Goal: Task Accomplishment & Management: Manage account settings

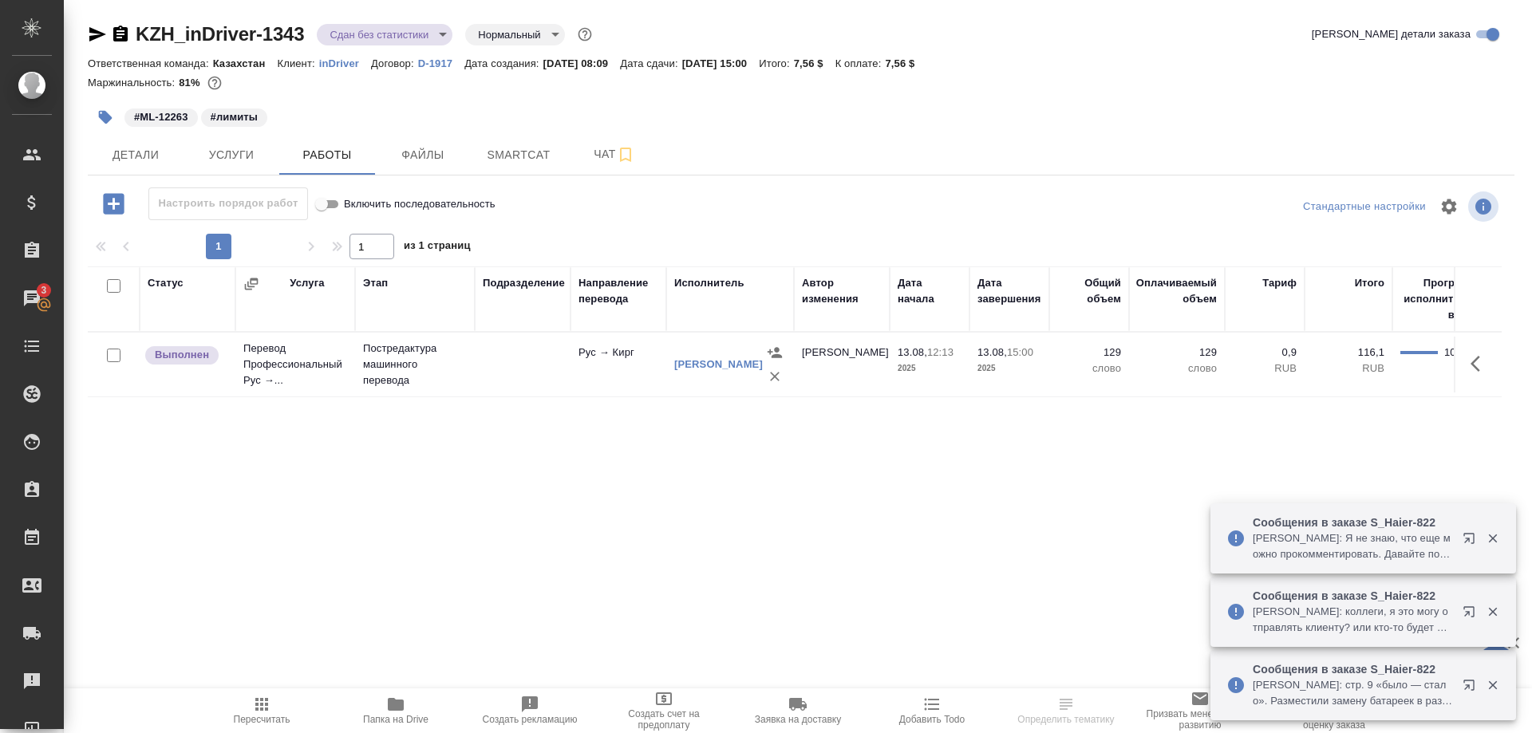
click at [1452, 537] on div at bounding box center [1480, 539] width 57 height 32
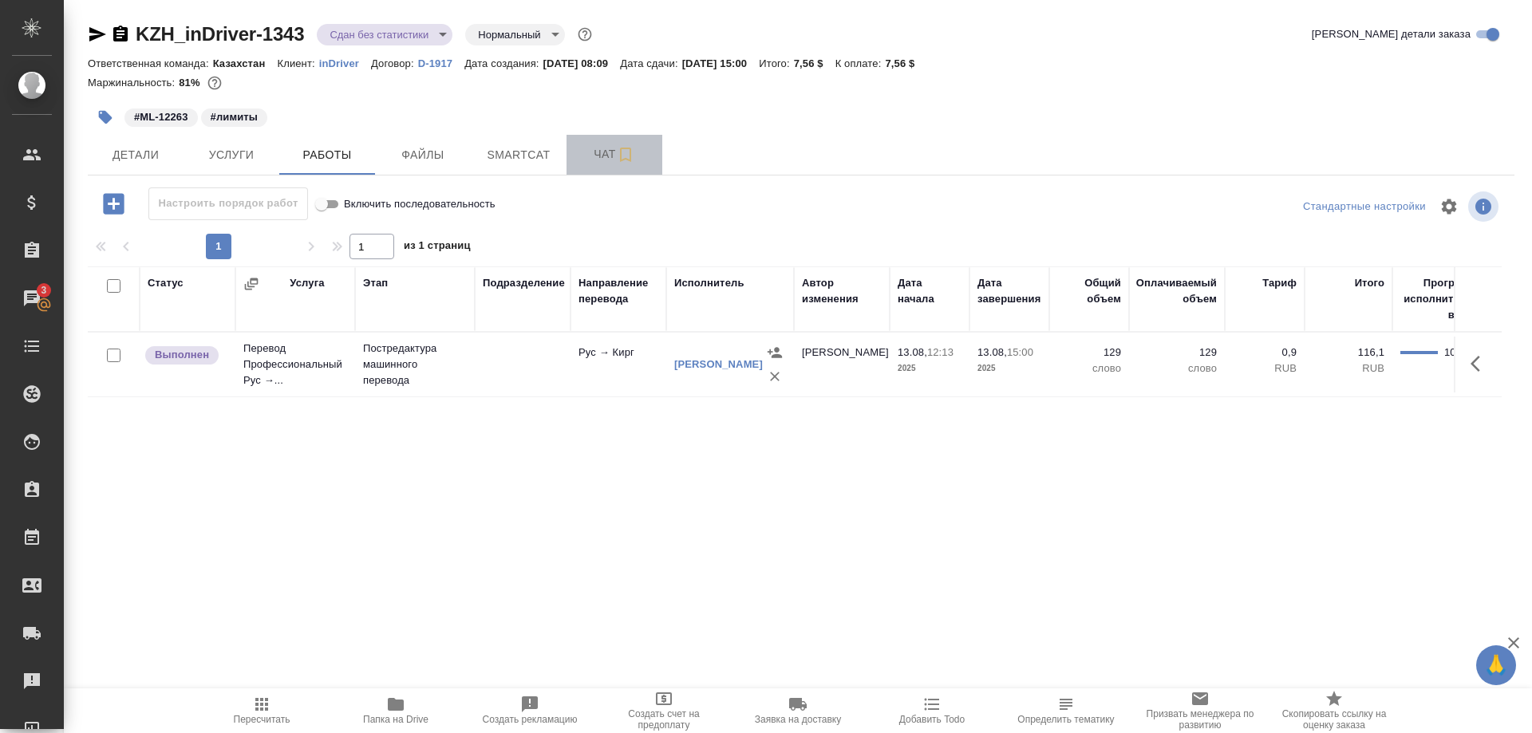
click at [599, 152] on span "Чат" at bounding box center [614, 154] width 77 height 20
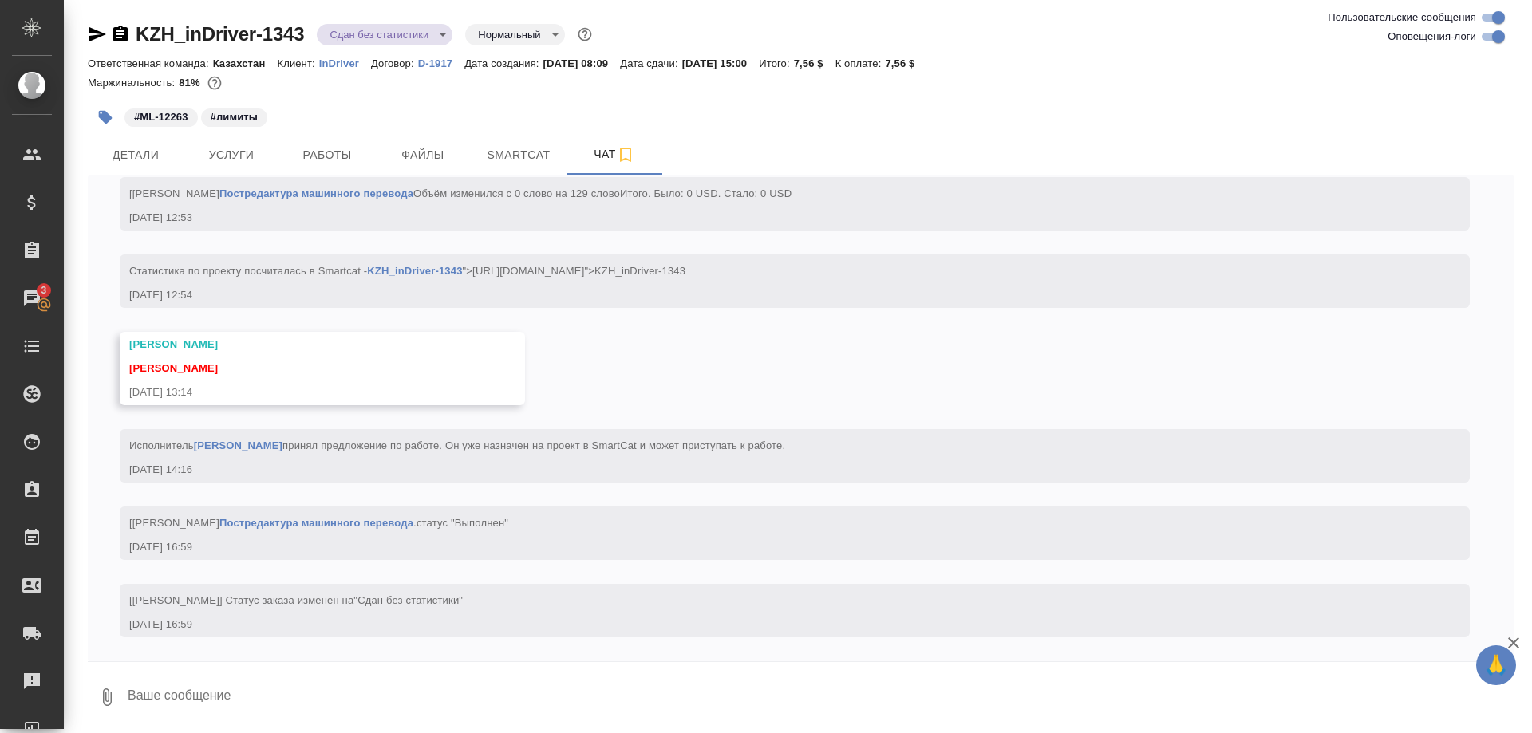
scroll to position [1118, 0]
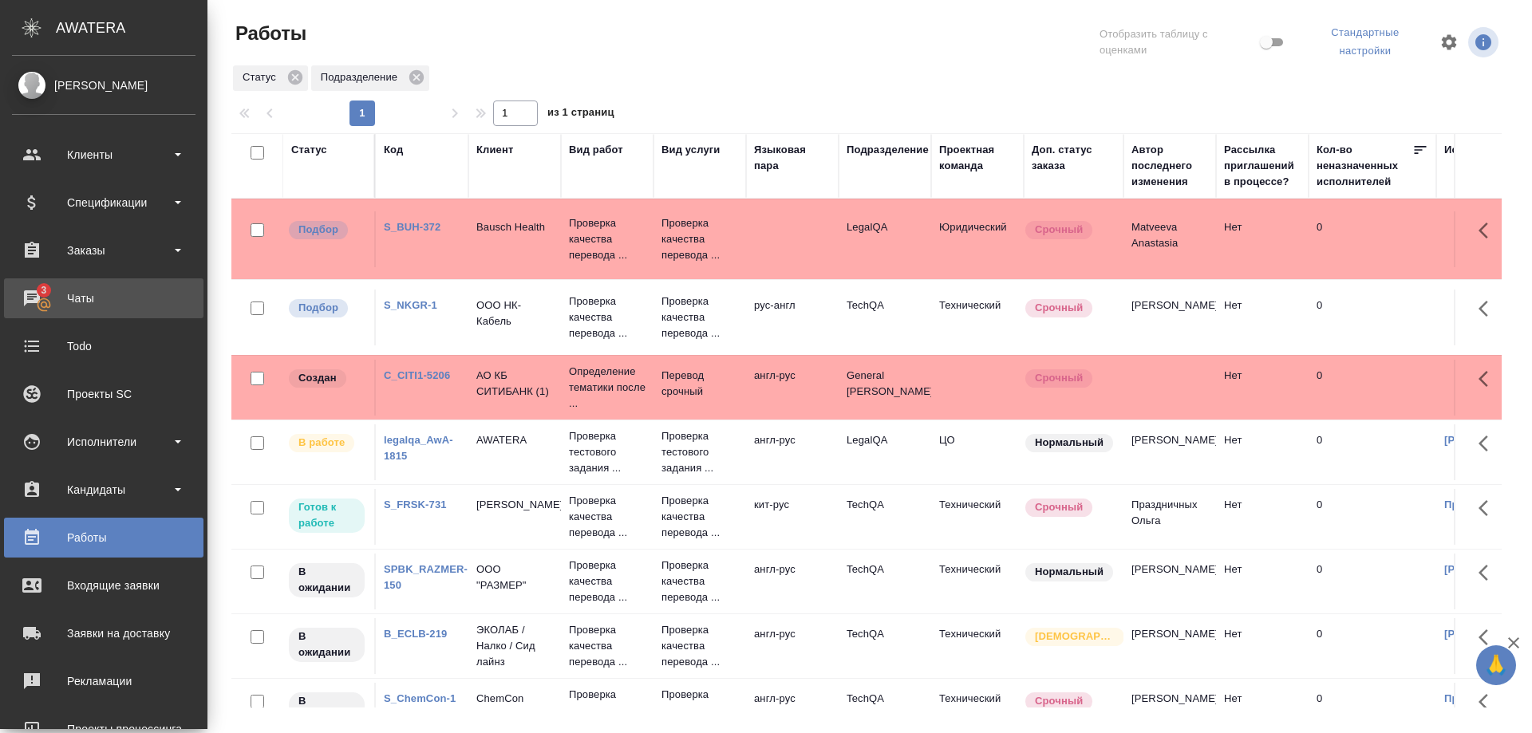
click at [33, 295] on div "Чаты" at bounding box center [104, 298] width 184 height 24
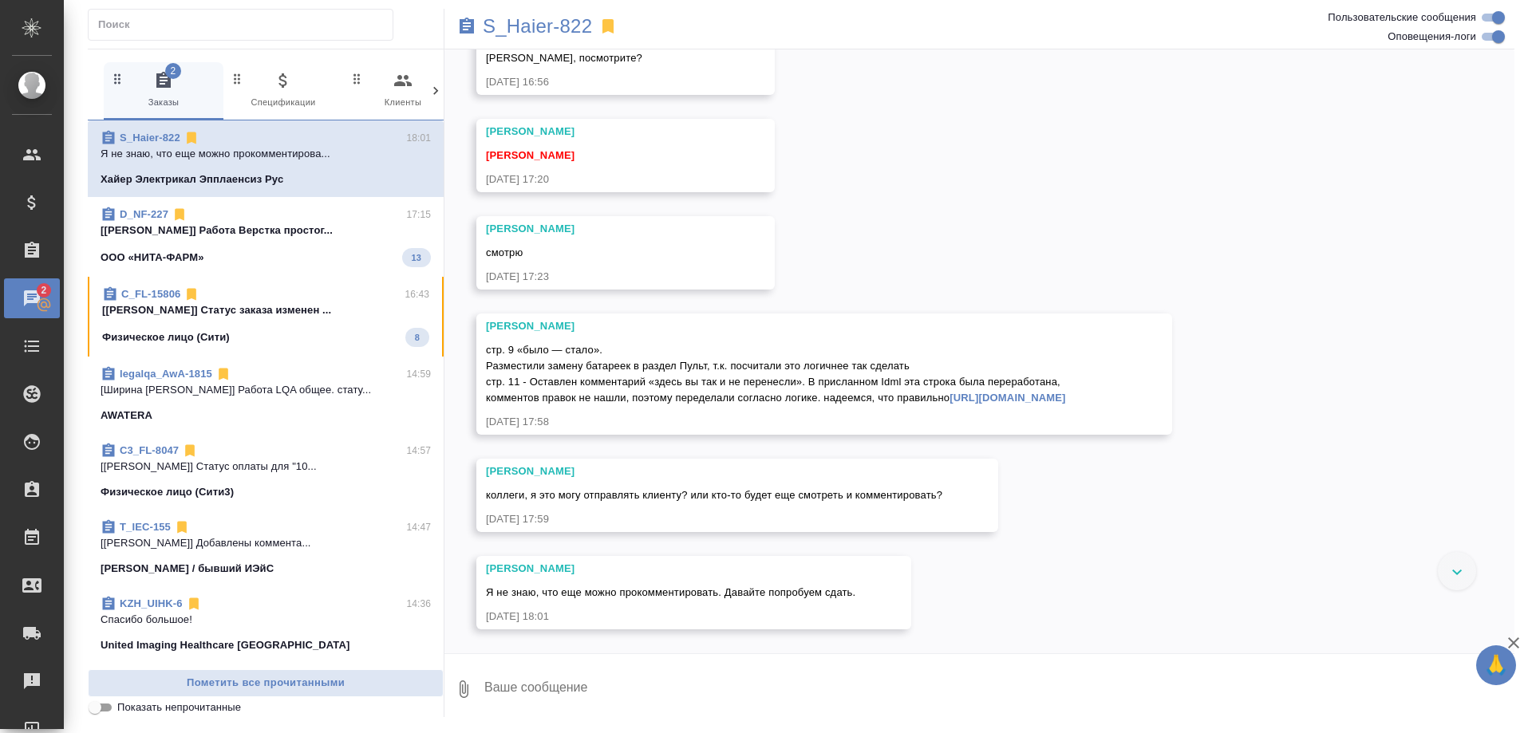
scroll to position [20539, 0]
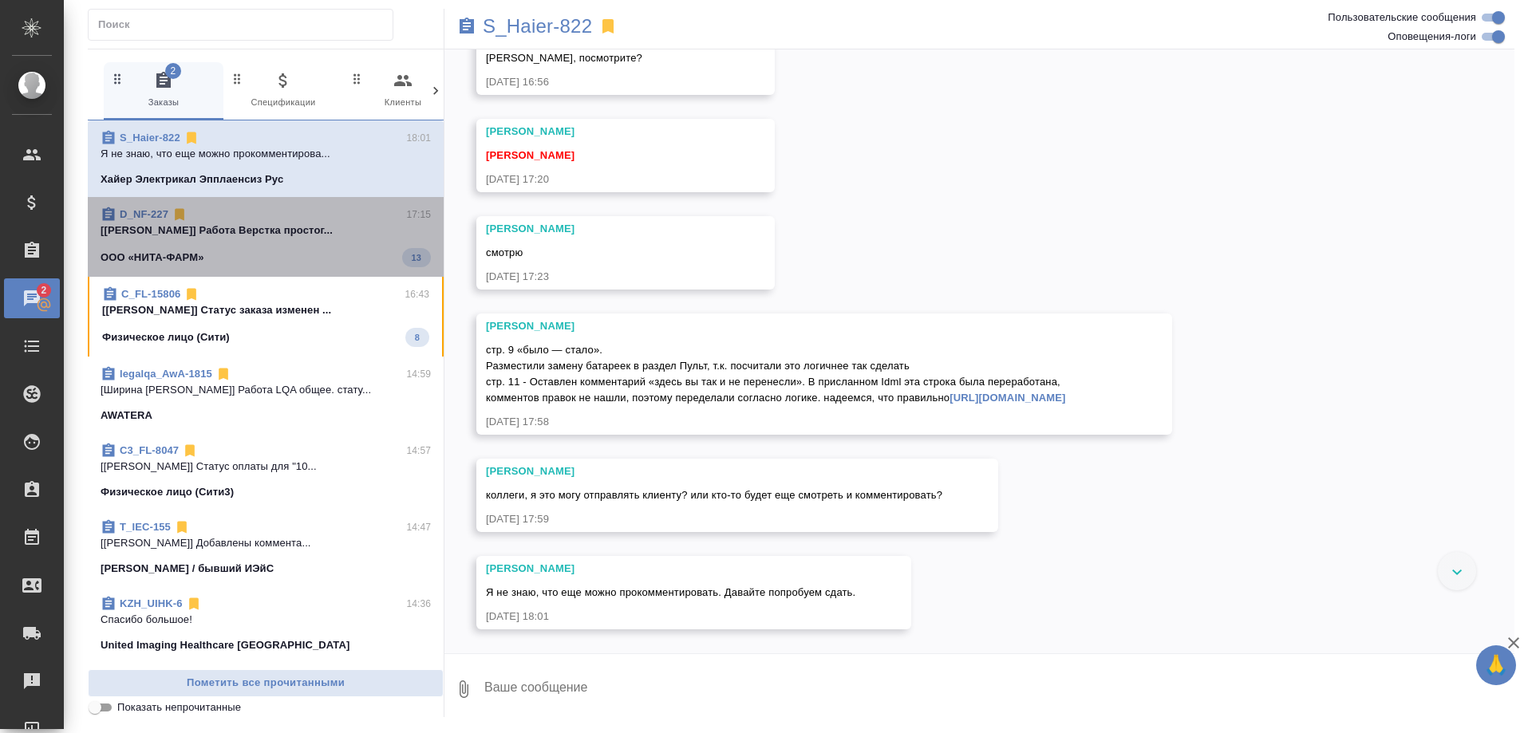
click at [318, 249] on div "ООО «НИТА-ФАРМ» 13" at bounding box center [266, 257] width 330 height 19
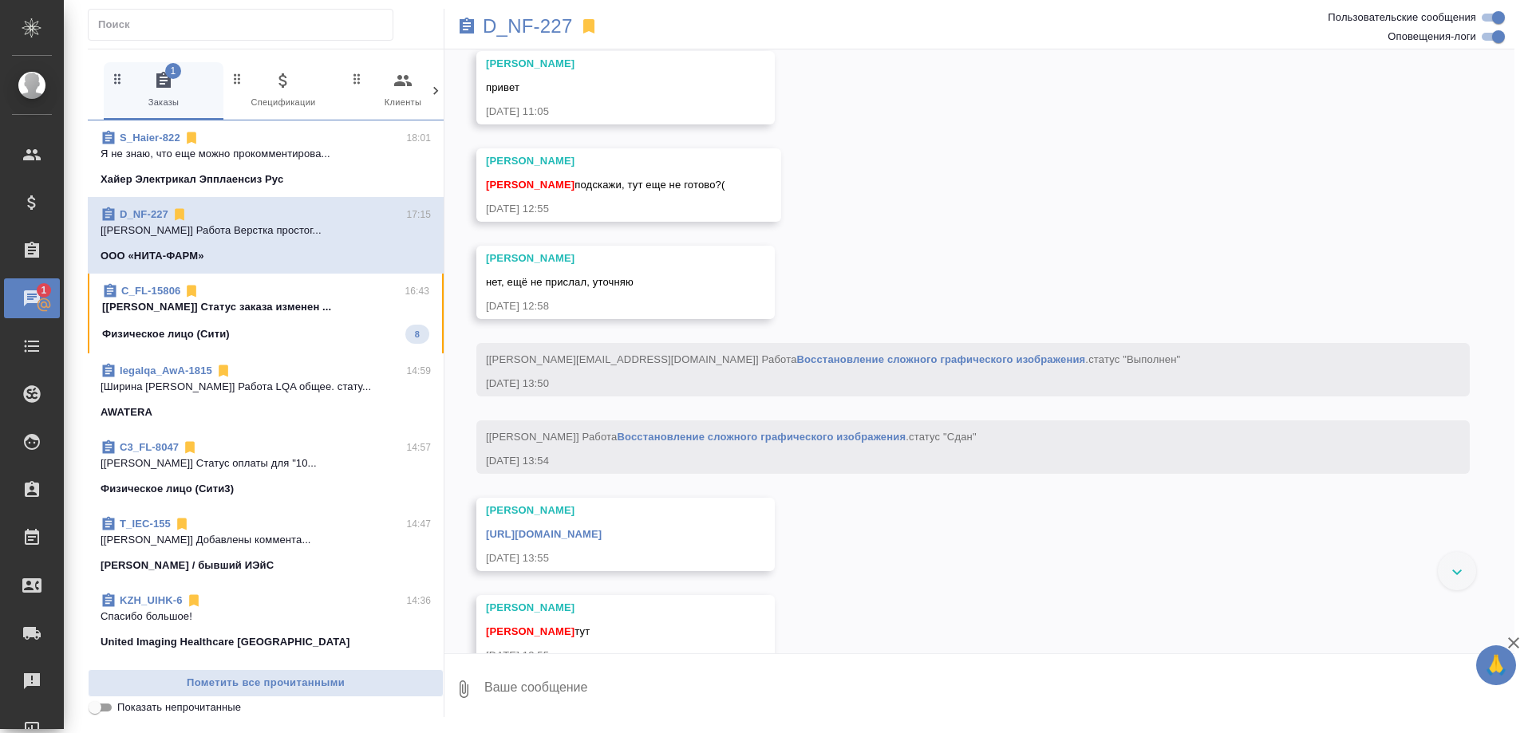
scroll to position [7634, 0]
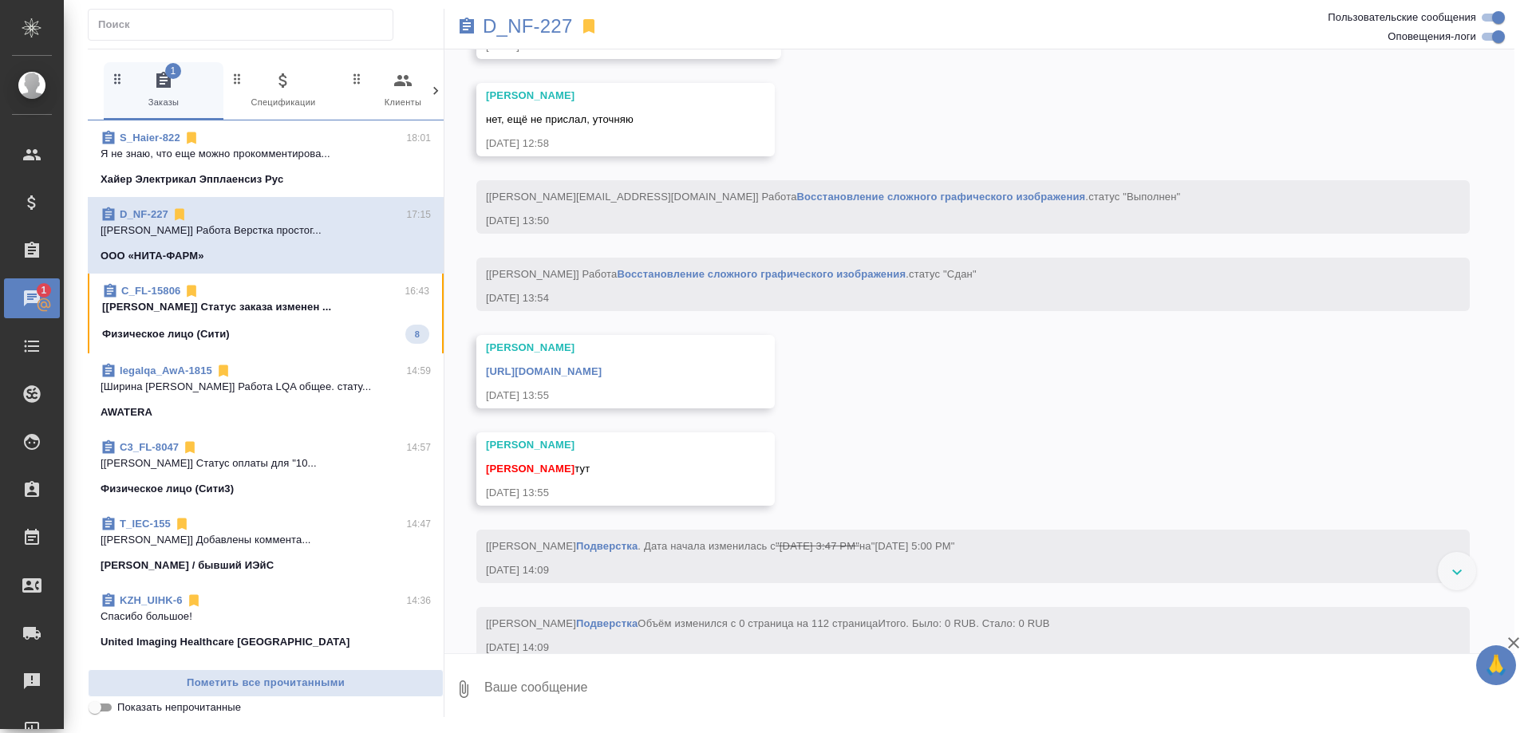
click at [315, 310] on p "[Димитриева Юлия] Статус заказа изменен ..." at bounding box center [265, 307] width 327 height 16
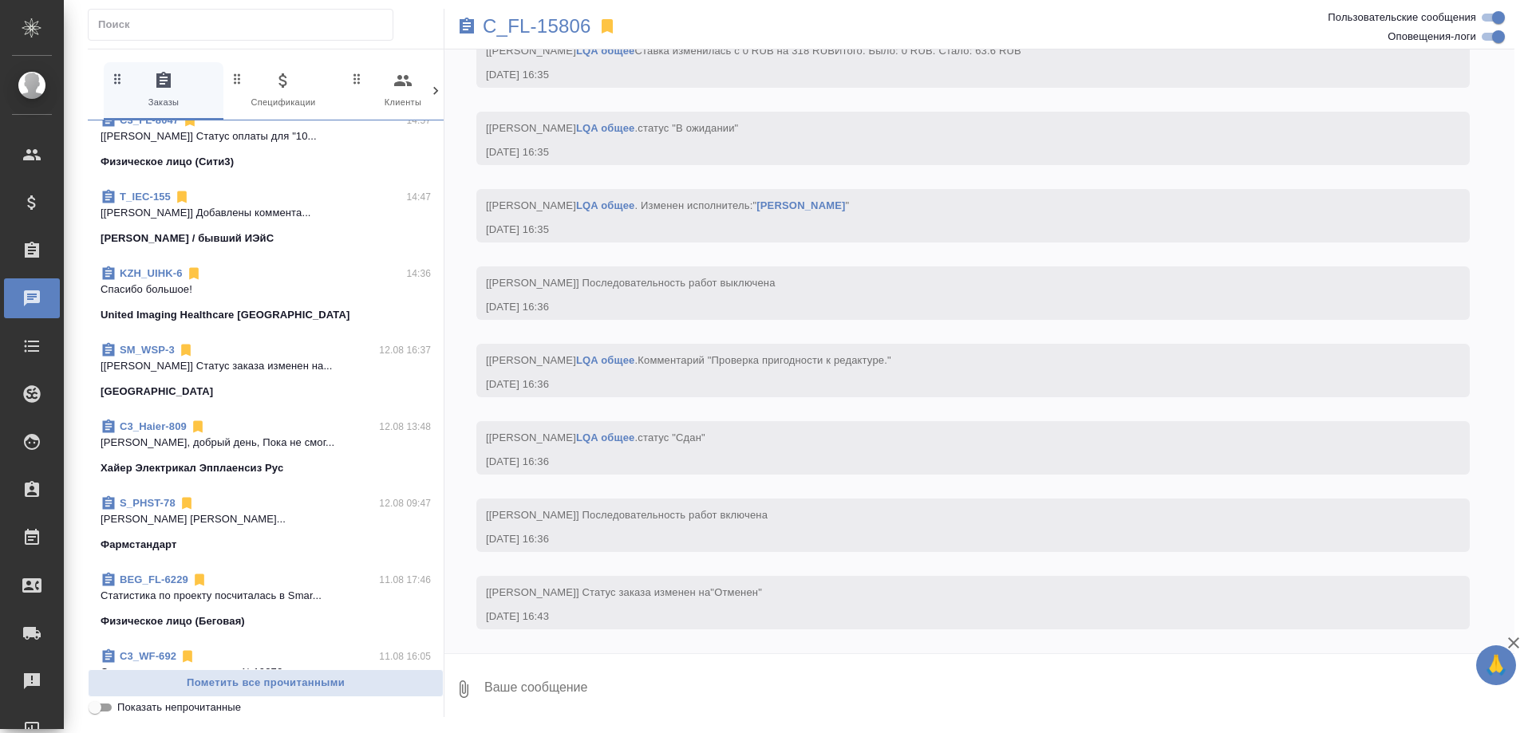
scroll to position [326, 0]
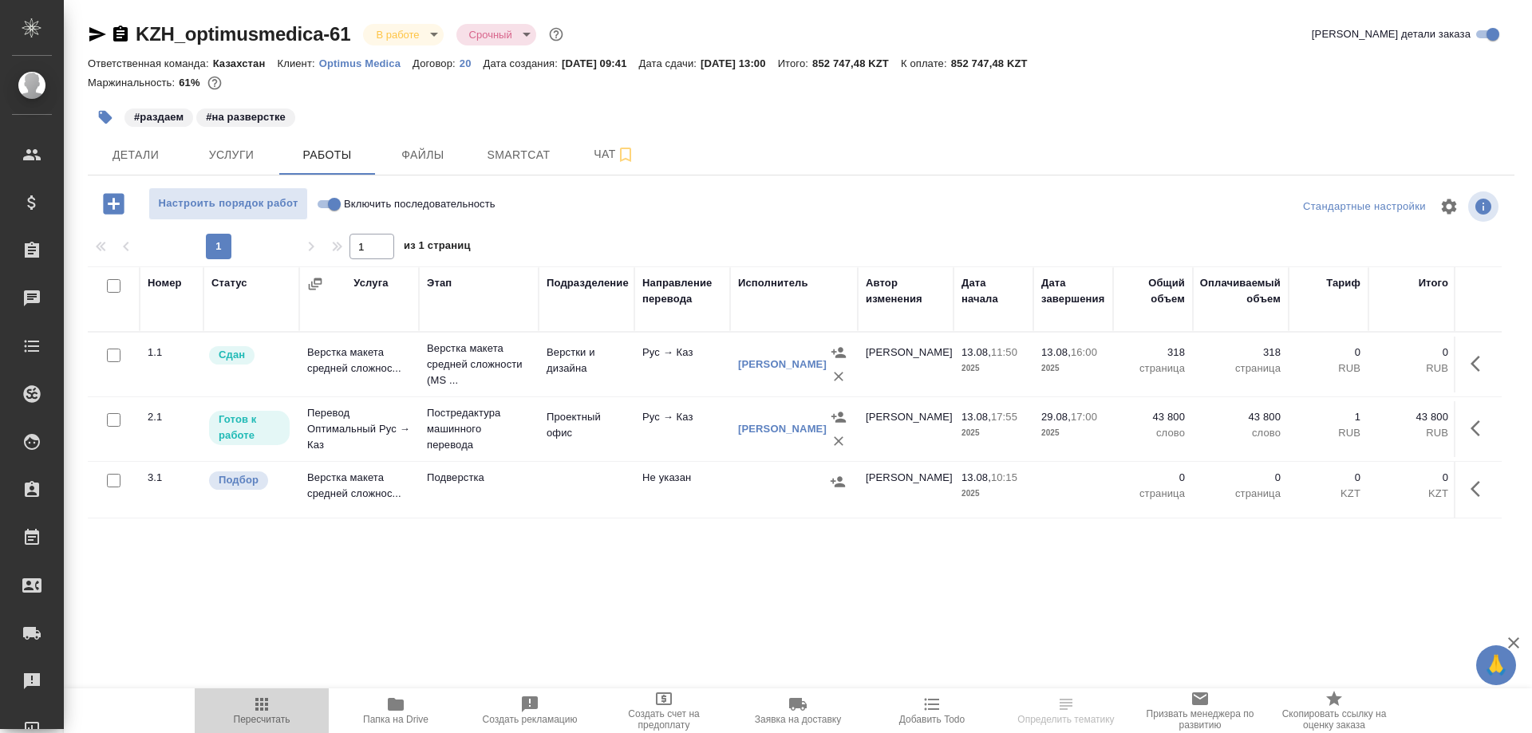
click at [261, 713] on icon "button" at bounding box center [261, 704] width 19 height 19
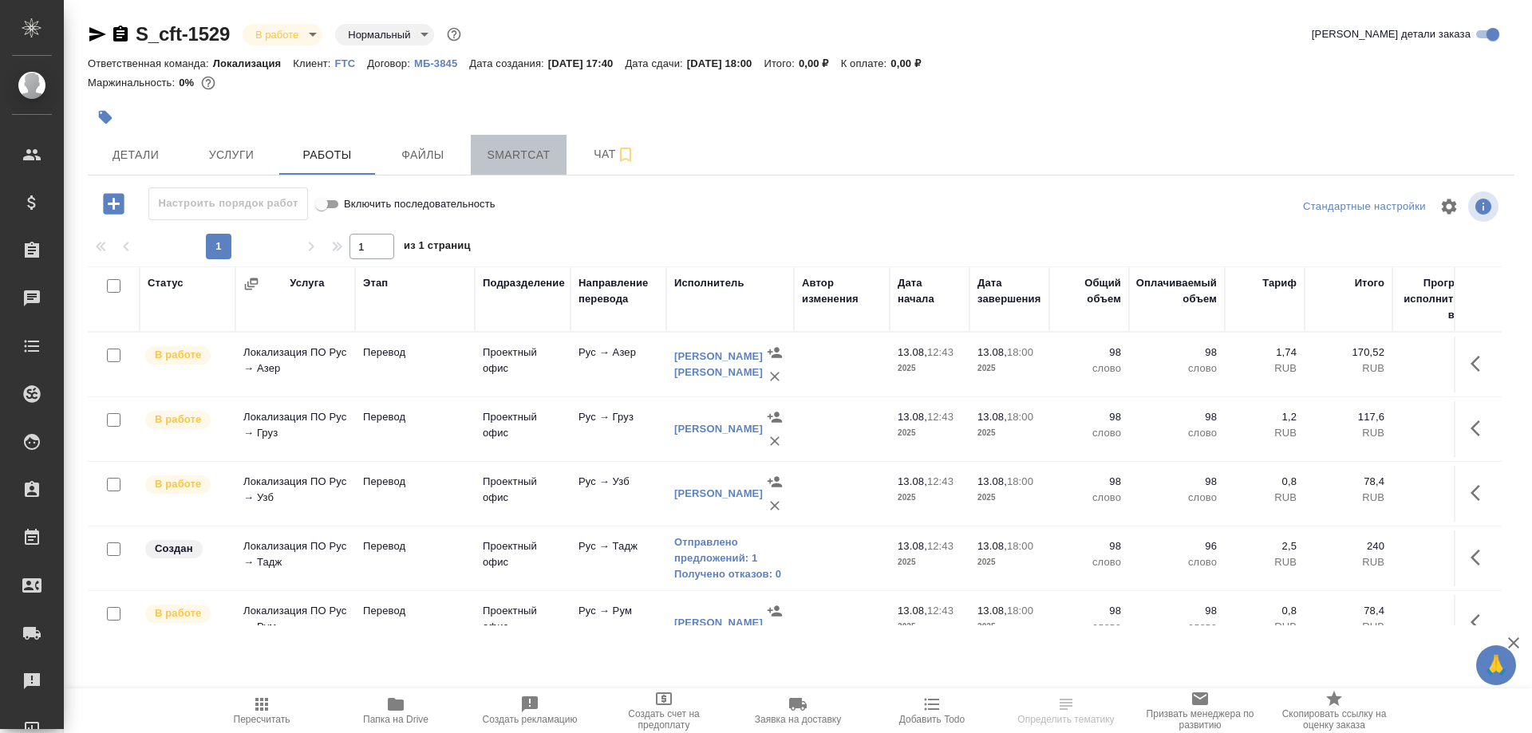
click at [533, 159] on span "Smartcat" at bounding box center [518, 155] width 77 height 20
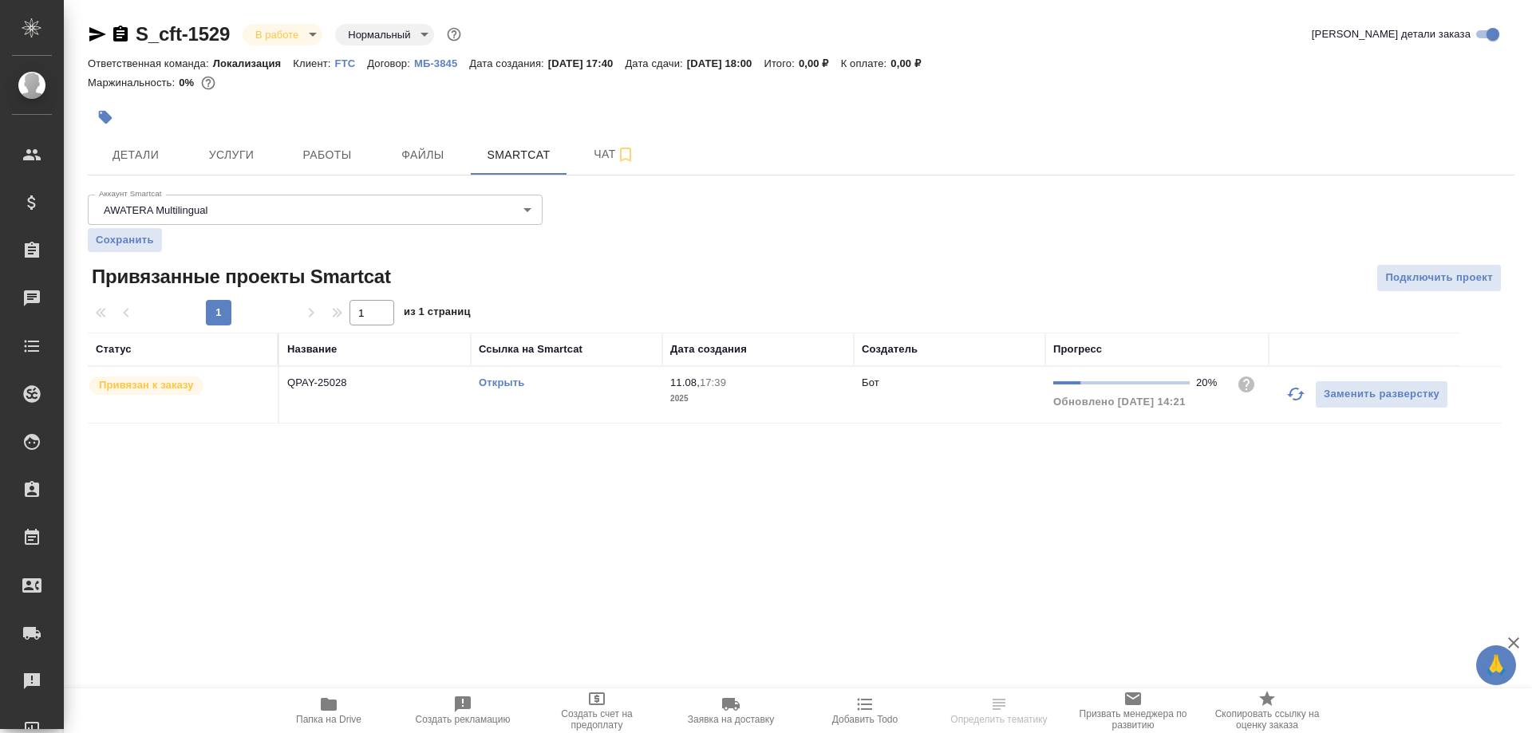
click at [500, 378] on link "Открыть" at bounding box center [501, 383] width 45 height 12
click at [332, 141] on button "Работы" at bounding box center [327, 155] width 96 height 40
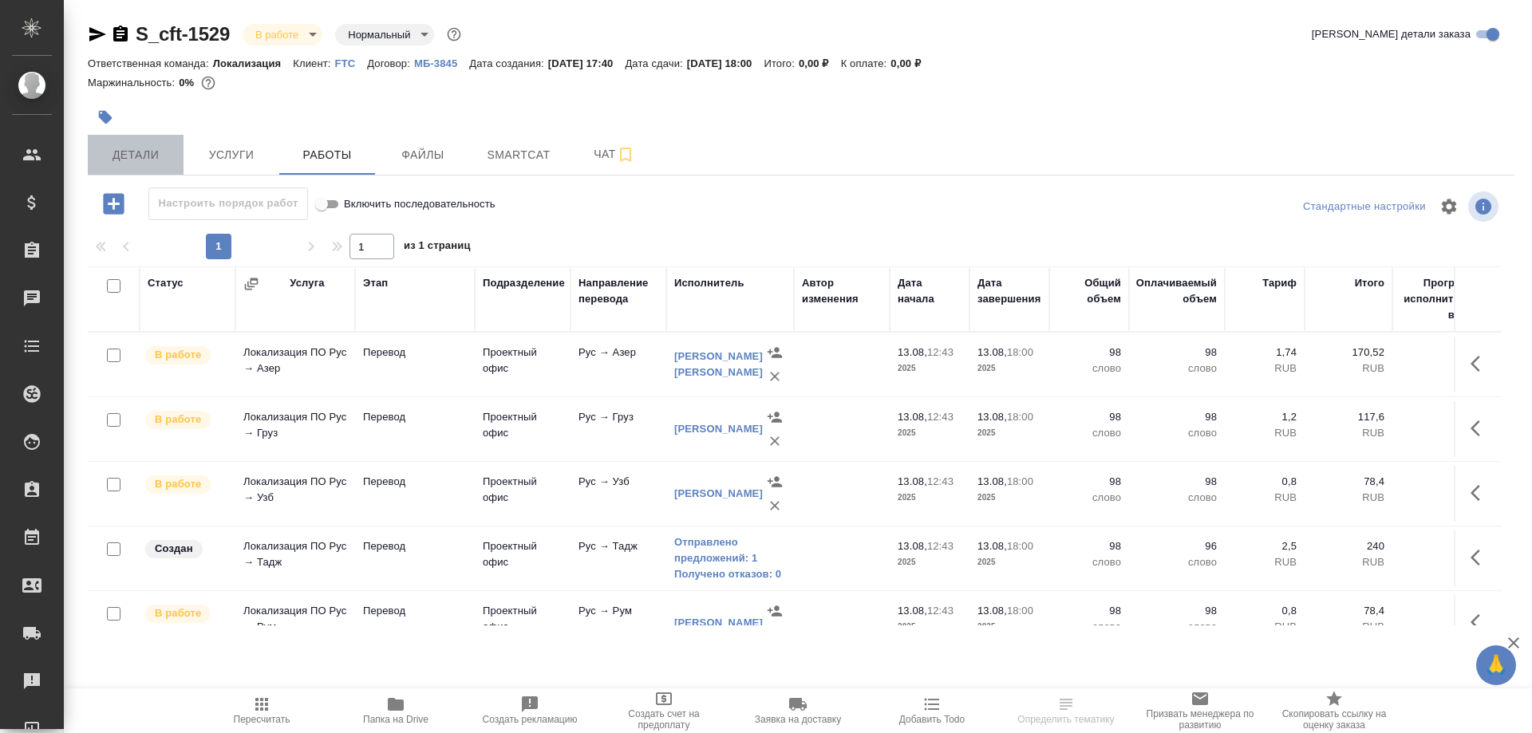
click at [128, 156] on span "Детали" at bounding box center [135, 155] width 77 height 20
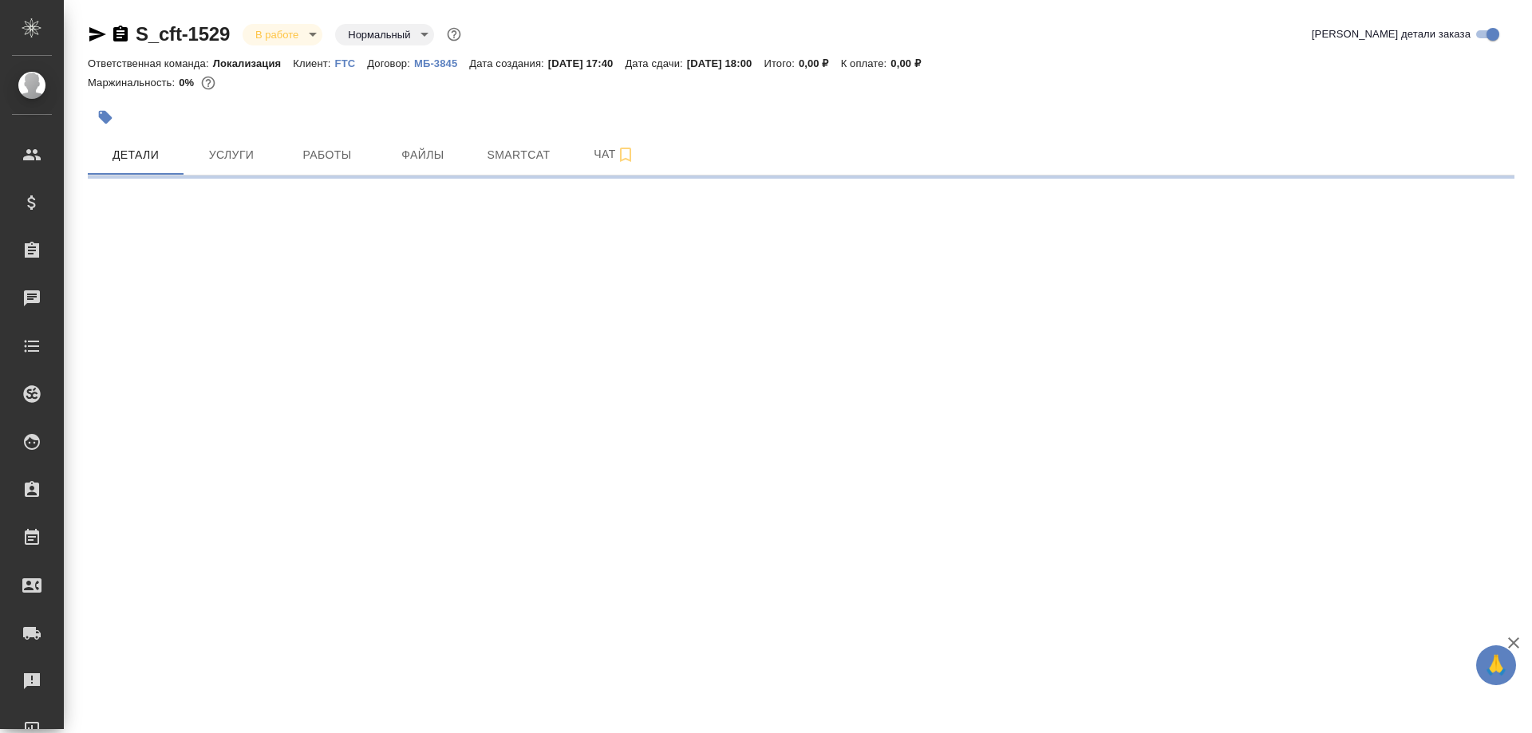
select select "RU"
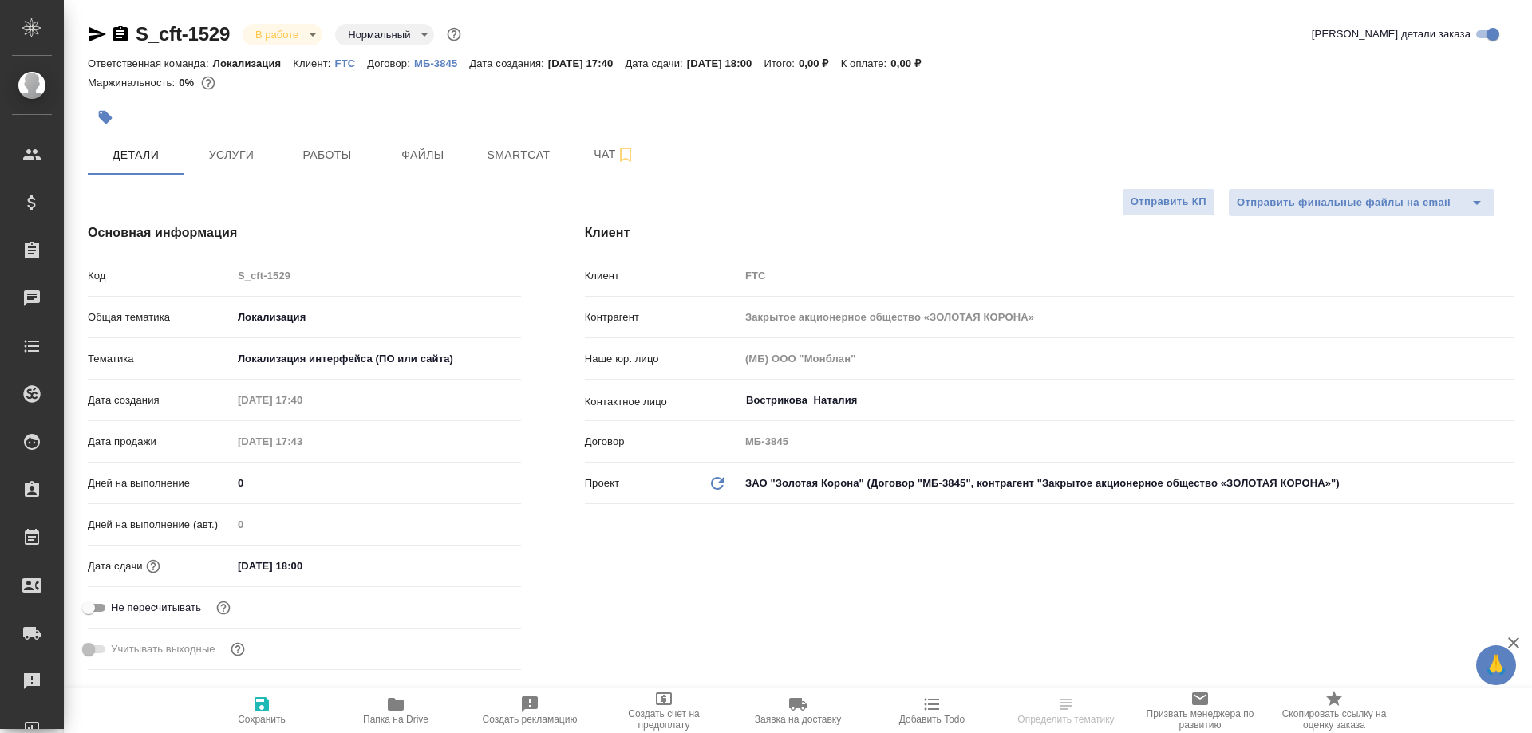
type textarea "x"
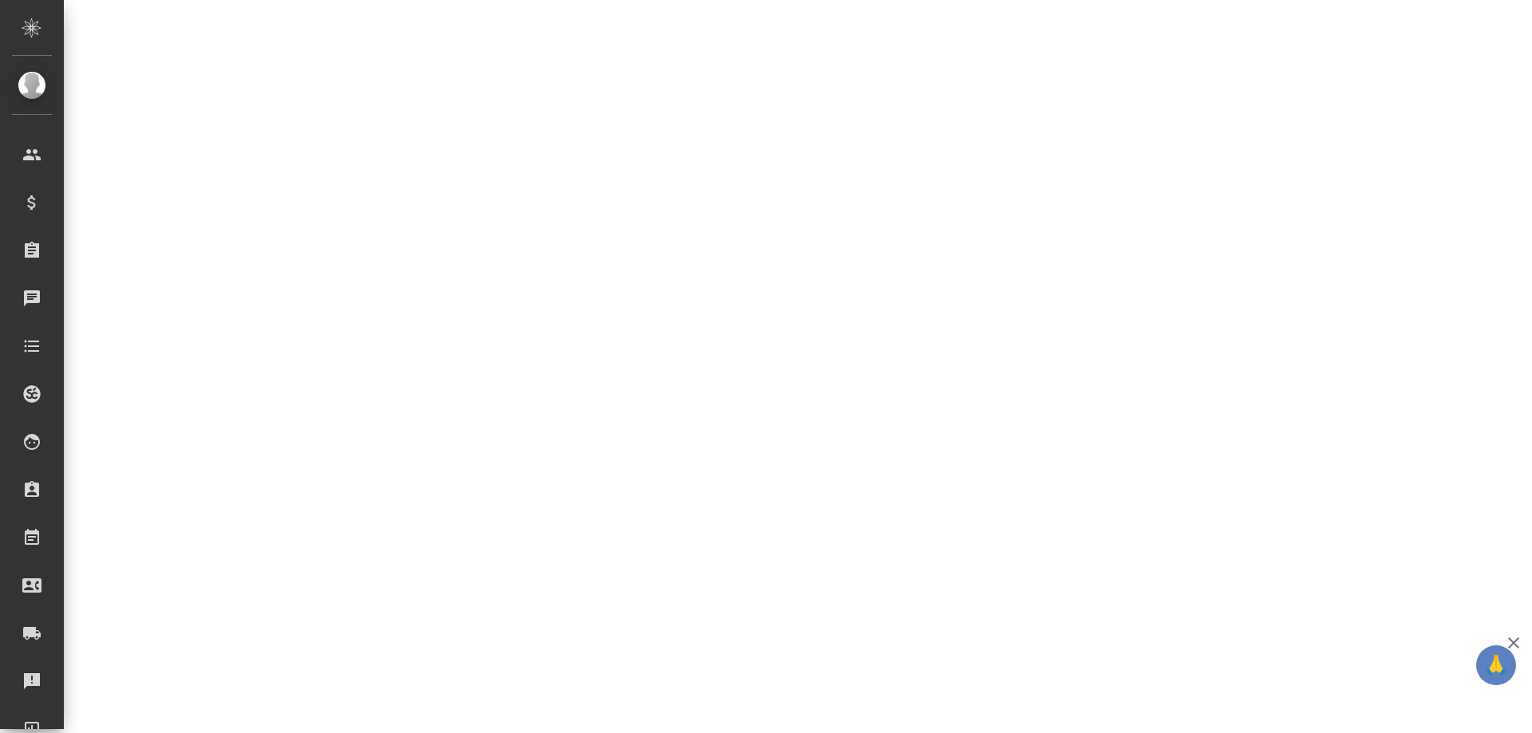
select select "RU"
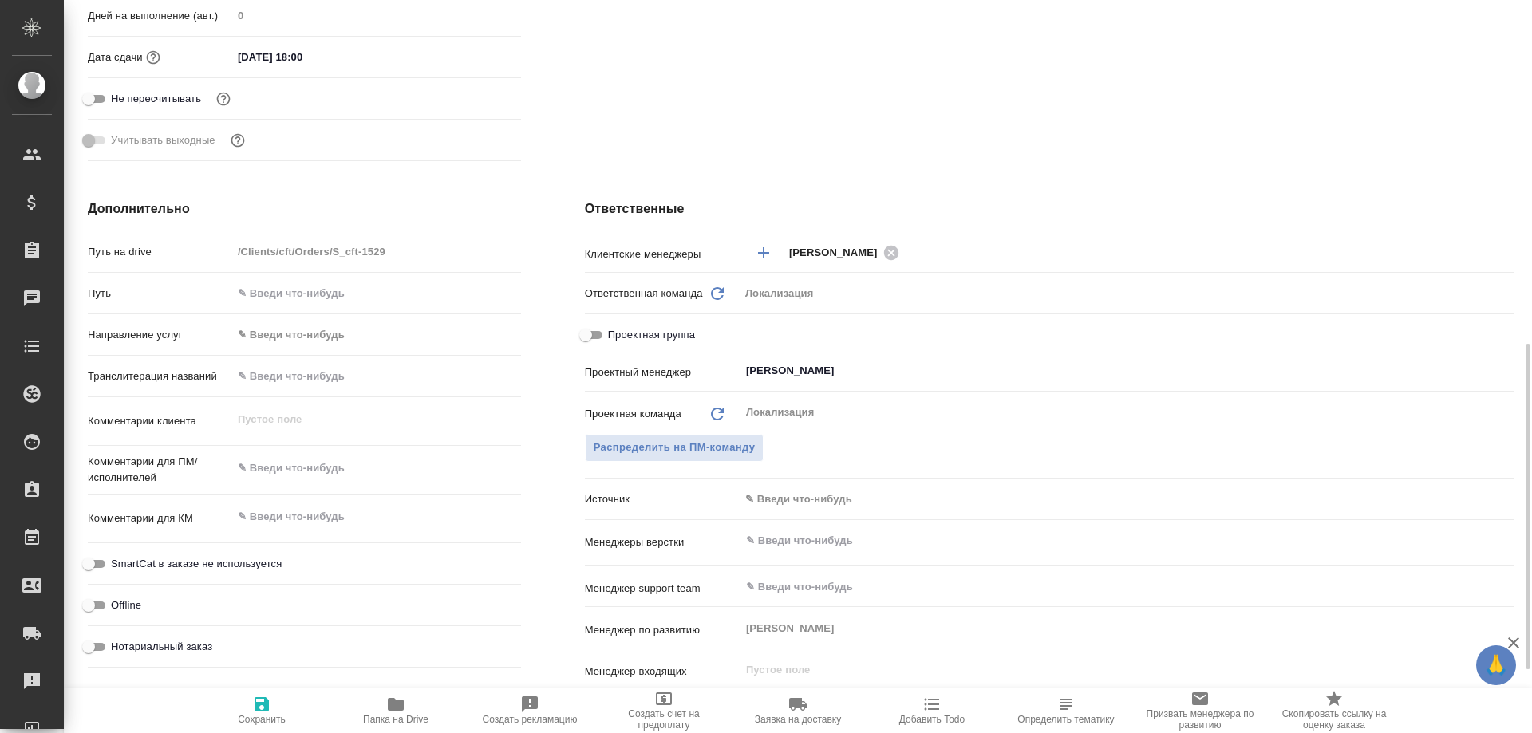
type textarea "x"
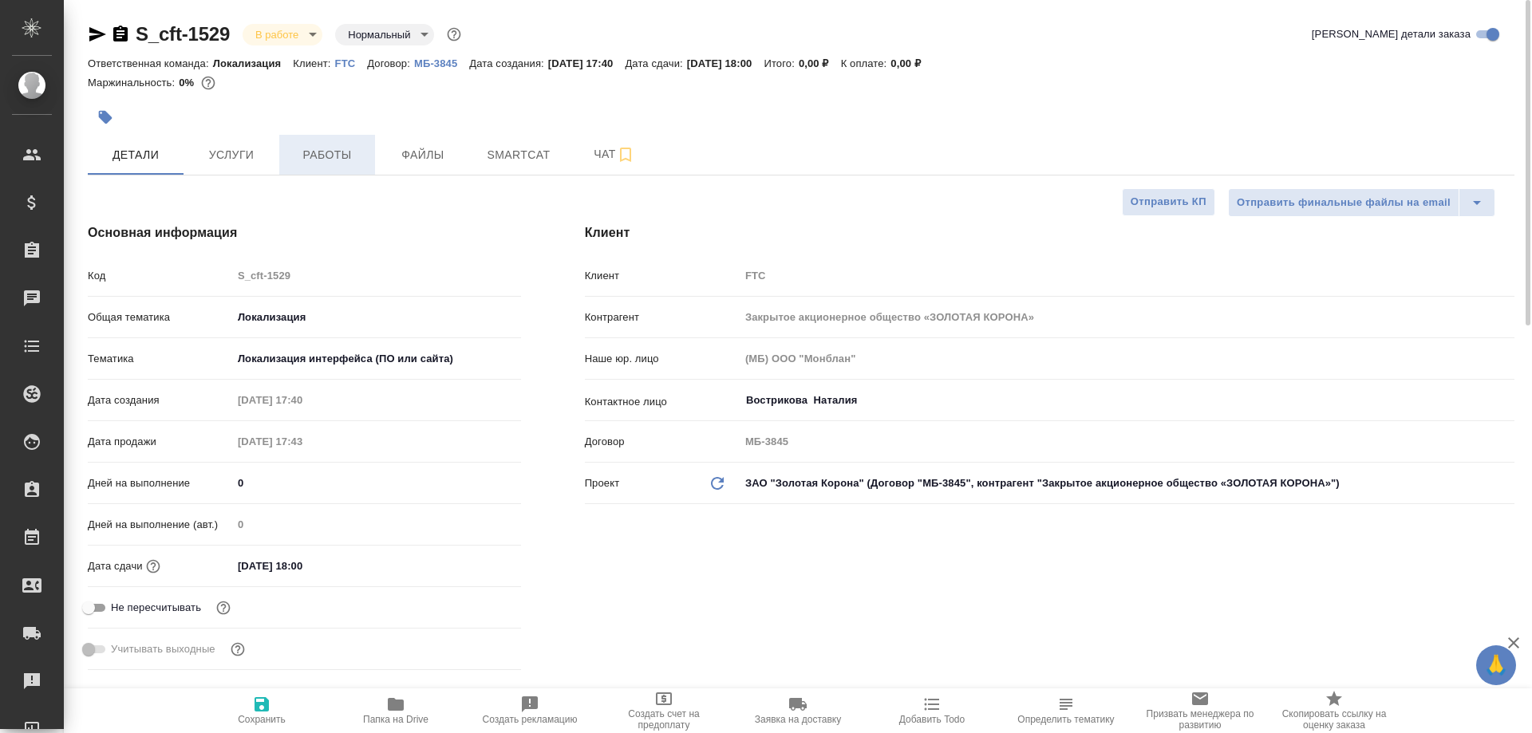
click at [322, 164] on span "Работы" at bounding box center [327, 155] width 77 height 20
